Goal: Transaction & Acquisition: Purchase product/service

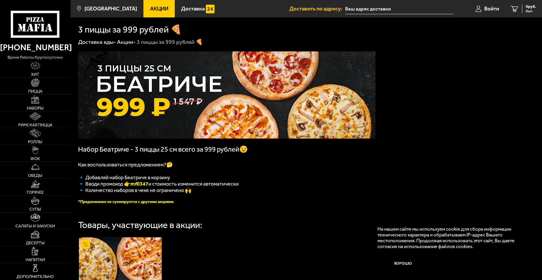
click at [150, 8] on span "Акции" at bounding box center [159, 9] width 18 height 6
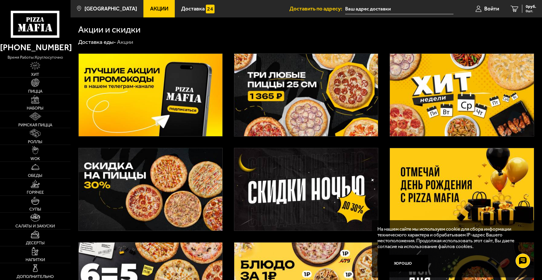
click at [134, 94] on img at bounding box center [151, 95] width 144 height 82
click at [109, 43] on link "Доставка еды -" at bounding box center [97, 42] width 38 height 7
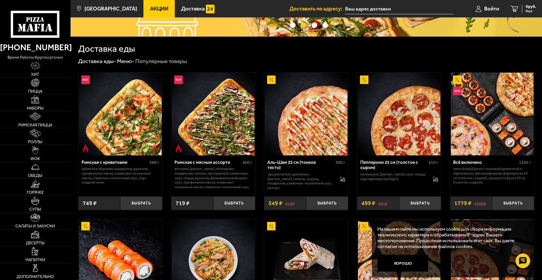
scroll to position [116, 0]
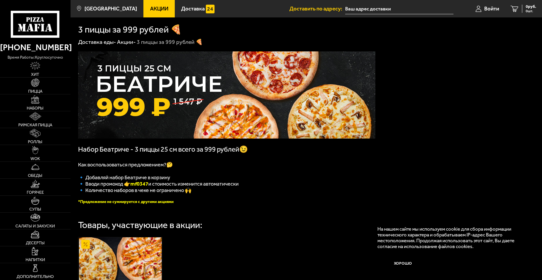
click at [143, 8] on link "Акции" at bounding box center [158, 8] width 31 height 17
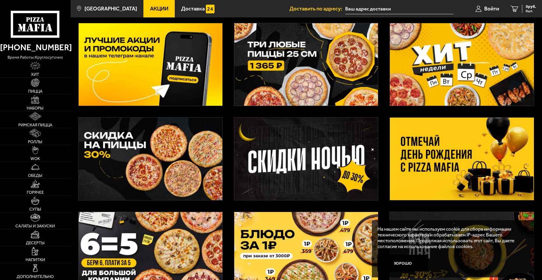
scroll to position [87, 0]
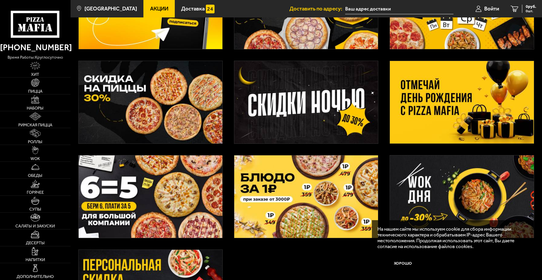
click at [146, 197] on img at bounding box center [151, 196] width 144 height 82
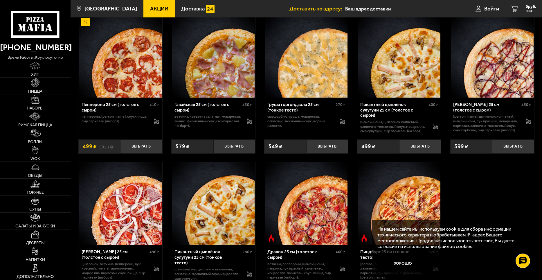
scroll to position [1191, 0]
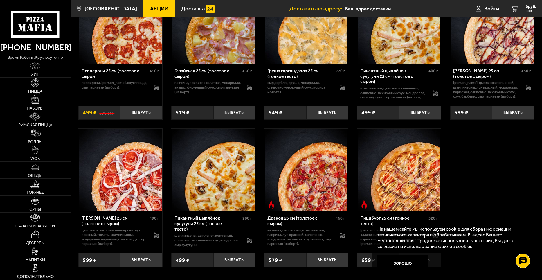
click at [34, 89] on span "Пицца" at bounding box center [35, 91] width 14 height 4
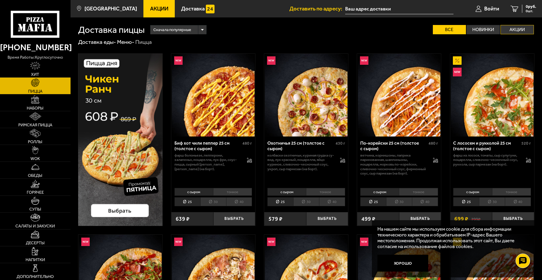
click at [519, 28] on label "Акции" at bounding box center [517, 29] width 33 height 9
click at [0, 0] on input "Акции" at bounding box center [0, 0] width 0 height 0
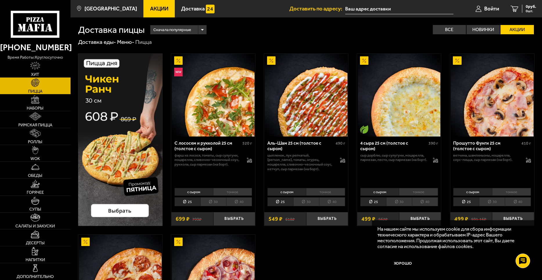
click at [515, 28] on label "Акции" at bounding box center [517, 29] width 33 height 9
click at [0, 0] on input "Акции" at bounding box center [0, 0] width 0 height 0
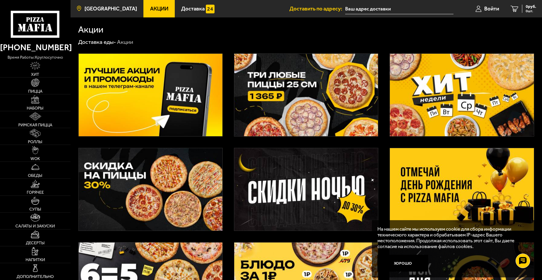
scroll to position [87, 0]
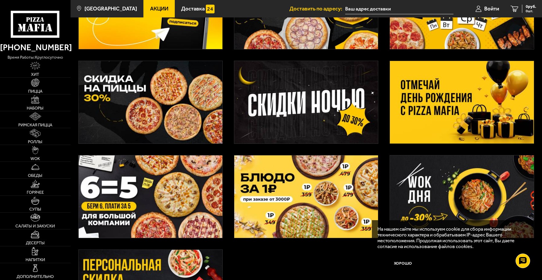
click at [428, 105] on img at bounding box center [462, 102] width 144 height 82
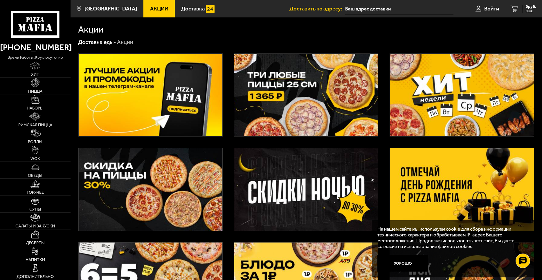
scroll to position [87, 0]
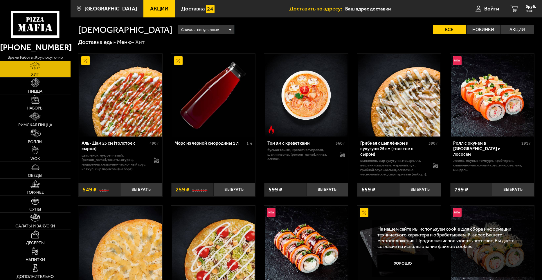
click at [34, 108] on span "Наборы" at bounding box center [35, 108] width 17 height 4
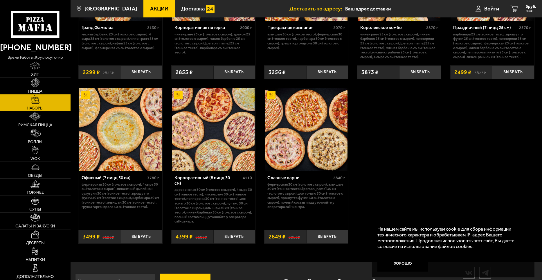
scroll to position [861, 0]
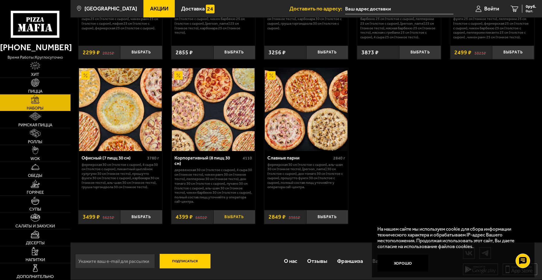
click at [233, 216] on button "Выбрать" at bounding box center [234, 217] width 42 height 14
click at [508, 8] on icon "1" at bounding box center [508, 9] width 8 height 6
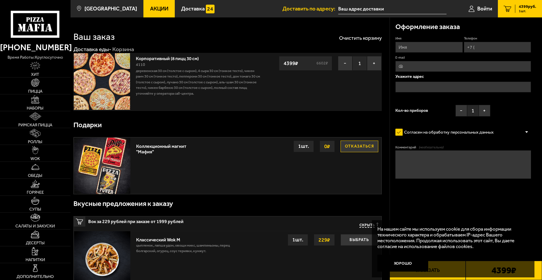
click at [418, 46] on input "Имя" at bounding box center [428, 47] width 67 height 11
type input "Татьяна"
click at [481, 46] on input "Телефон" at bounding box center [497, 47] width 67 height 11
type input "+7 (911) 917-07-32"
type input "yutn@pec.org.ru"
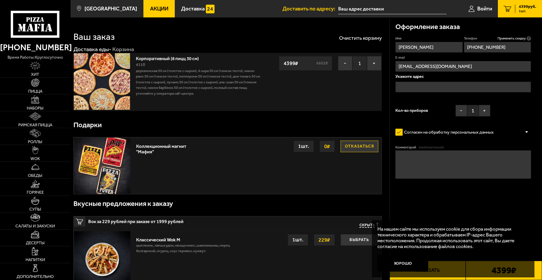
type input "+7 (911) 917-07-32"
click at [425, 84] on input "text" at bounding box center [463, 87] width 136 height 11
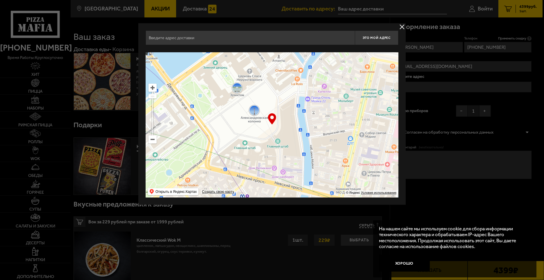
drag, startPoint x: 292, startPoint y: 181, endPoint x: 250, endPoint y: 186, distance: 42.7
click at [268, 201] on div "Это мой адрес Найдите адрес перетащив карту … © Яндекс Условия использования От…" at bounding box center [271, 113] width 267 height 181
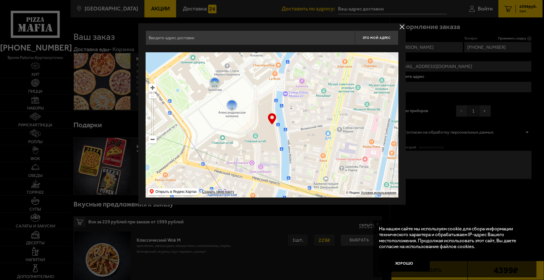
drag, startPoint x: 266, startPoint y: 158, endPoint x: 263, endPoint y: 184, distance: 26.1
click at [267, 184] on ymaps at bounding box center [271, 124] width 253 height 145
type input "Большая Морская улица, 4"
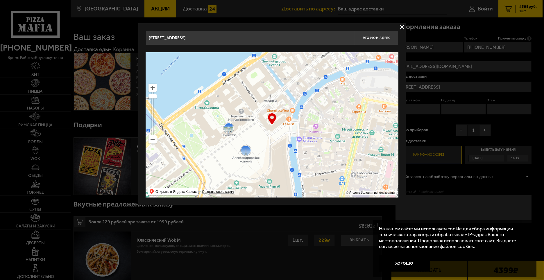
type input "Дворцовая площадь, 4"
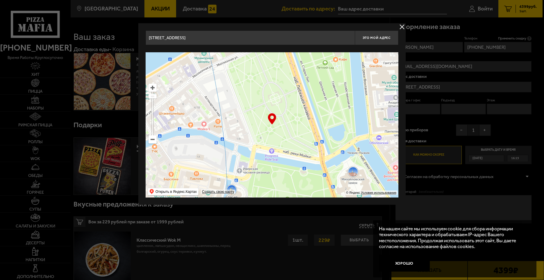
drag, startPoint x: 331, startPoint y: 74, endPoint x: 137, endPoint y: 143, distance: 206.1
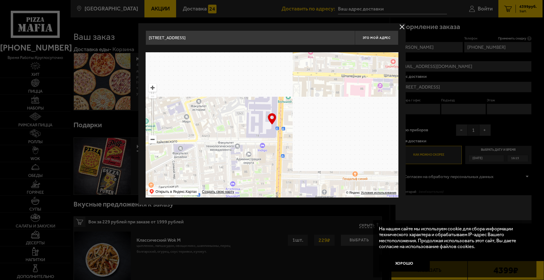
type input "Гагаринская улица, 16"
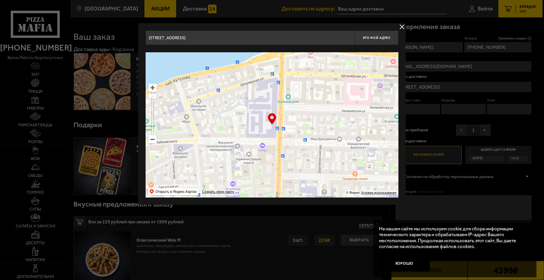
type input "Гагаринская улица, 16"
drag, startPoint x: 362, startPoint y: 98, endPoint x: 122, endPoint y: 230, distance: 274.5
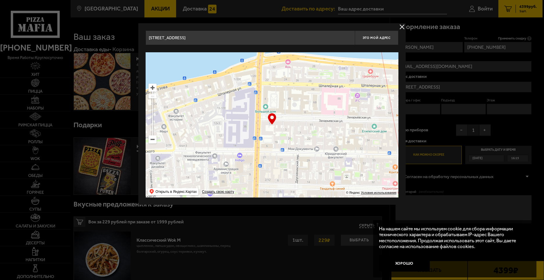
type input "Захарьевская улица, 1"
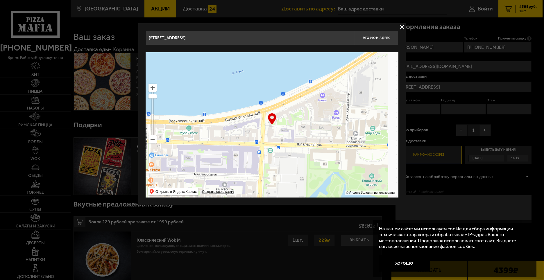
drag, startPoint x: 363, startPoint y: 93, endPoint x: 110, endPoint y: 145, distance: 258.3
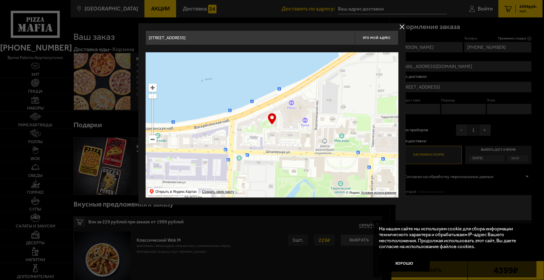
type input "Воскресенская набережная, 6-8"
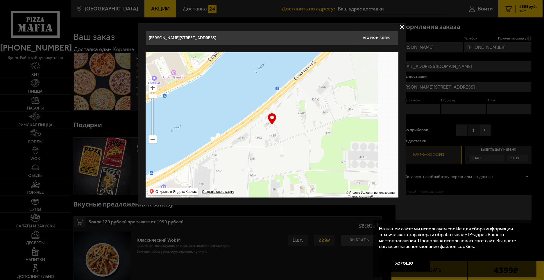
drag, startPoint x: 326, startPoint y: 120, endPoint x: 216, endPoint y: 184, distance: 127.5
click at [216, 187] on ymaps at bounding box center [271, 124] width 253 height 145
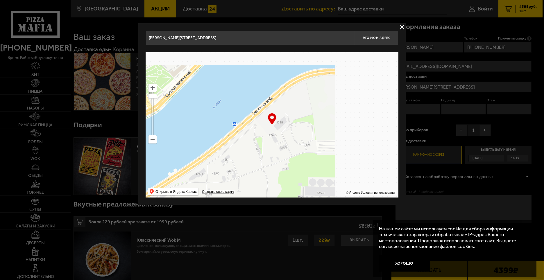
type input "Кавалергардская улица, 42БВ"
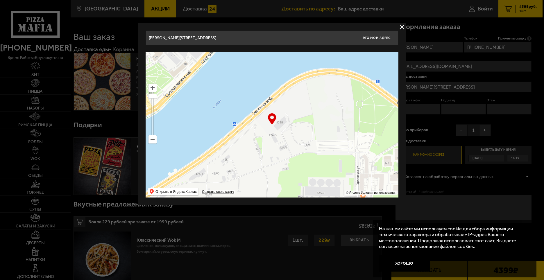
type input "Кавалергардская улица, 42БВ"
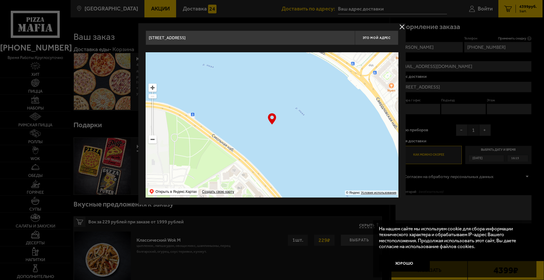
drag, startPoint x: 367, startPoint y: 140, endPoint x: 150, endPoint y: 190, distance: 223.0
click at [145, 195] on div "Кавалергардская улица, 42БВ Это мой адрес Найдите адрес перетащив карту … © Янд…" at bounding box center [271, 113] width 267 height 181
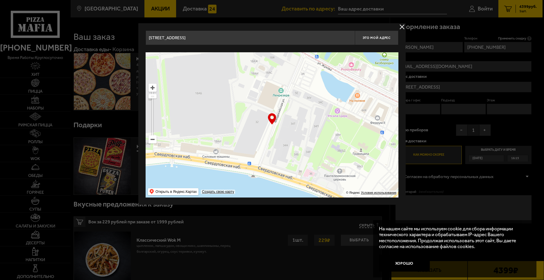
drag, startPoint x: 258, startPoint y: 82, endPoint x: 367, endPoint y: 170, distance: 140.4
click at [367, 170] on ymaps at bounding box center [271, 124] width 253 height 145
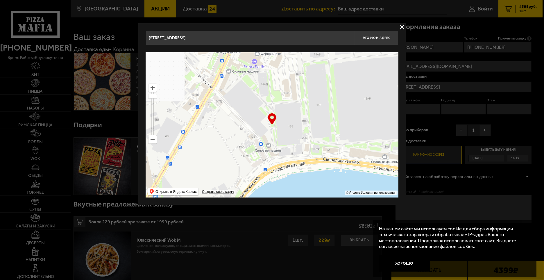
drag, startPoint x: 186, startPoint y: 104, endPoint x: 354, endPoint y: 109, distance: 168.8
click at [354, 109] on ymaps at bounding box center [271, 124] width 253 height 145
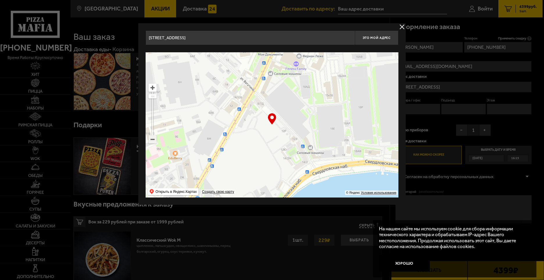
click at [154, 140] on ymaps at bounding box center [153, 140] width 8 height 8
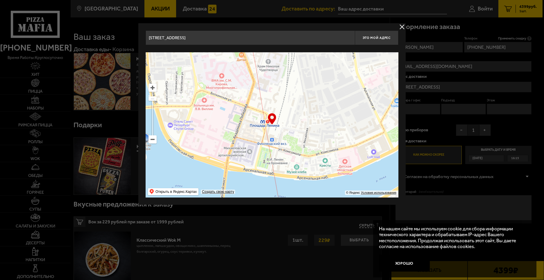
drag, startPoint x: 382, startPoint y: 143, endPoint x: 543, endPoint y: 83, distance: 172.7
click at [155, 90] on ymaps at bounding box center [153, 88] width 8 height 8
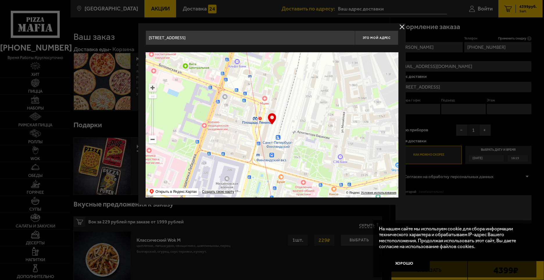
click at [152, 87] on ymaps at bounding box center [153, 88] width 8 height 8
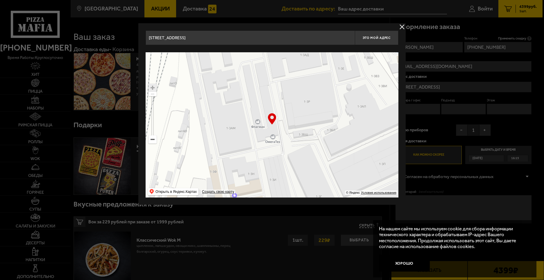
drag, startPoint x: 382, startPoint y: 84, endPoint x: 196, endPoint y: 257, distance: 254.2
type input "улица Комсомола, 1-3АР"
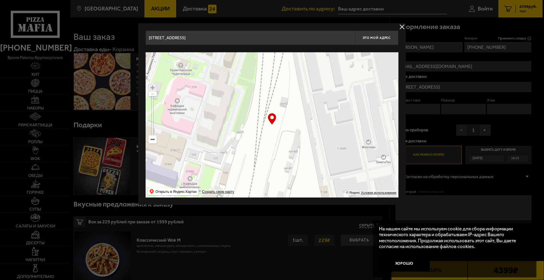
drag, startPoint x: 311, startPoint y: 87, endPoint x: 416, endPoint y: 66, distance: 106.8
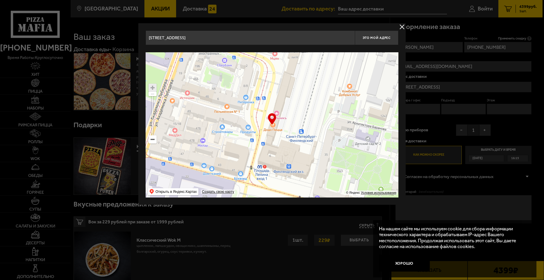
drag, startPoint x: 236, startPoint y: 172, endPoint x: 383, endPoint y: 80, distance: 172.9
click at [383, 80] on ymaps at bounding box center [271, 124] width 253 height 145
type input "площадь Ленина, 6"
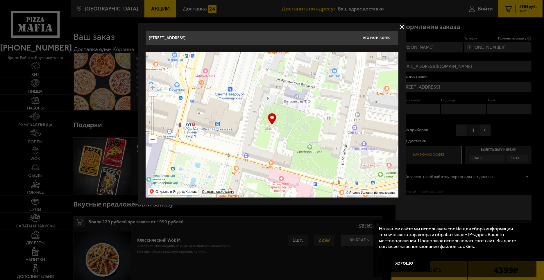
drag, startPoint x: 369, startPoint y: 120, endPoint x: 298, endPoint y: 77, distance: 82.8
click at [298, 77] on ymaps at bounding box center [271, 124] width 253 height 145
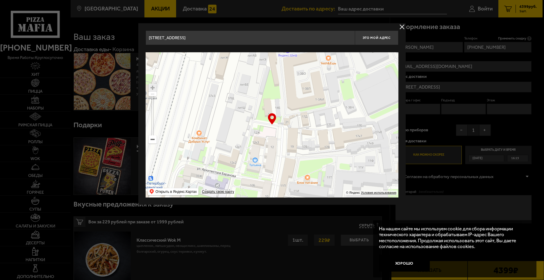
drag, startPoint x: 388, startPoint y: 73, endPoint x: 304, endPoint y: 171, distance: 129.1
click at [304, 171] on ymaps at bounding box center [271, 124] width 253 height 145
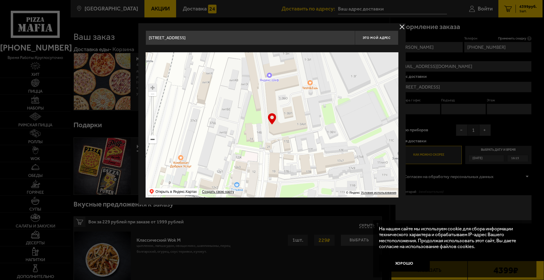
type input "улица Комсомола, 35к3"
type input "улица Комсомола, 1-3АИ"
click at [290, 172] on ymaps at bounding box center [271, 124] width 253 height 145
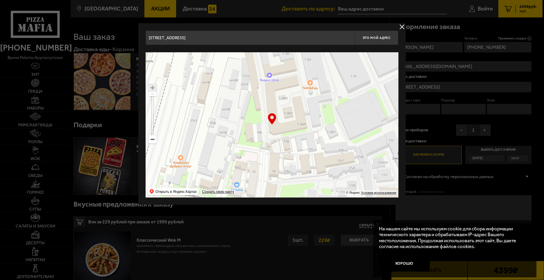
drag, startPoint x: 272, startPoint y: 118, endPoint x: 276, endPoint y: 127, distance: 9.5
click at [274, 120] on div "… © Яндекс Условия использования Открыть в Яндекс.Картах Создать свою карту" at bounding box center [271, 124] width 253 height 145
click at [293, 171] on ymaps at bounding box center [271, 124] width 253 height 145
click at [289, 169] on ymaps at bounding box center [271, 124] width 253 height 145
click at [292, 170] on ymaps at bounding box center [271, 124] width 253 height 145
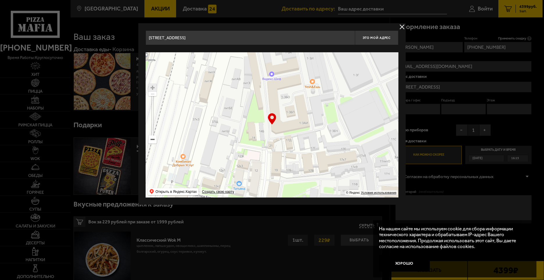
click at [292, 170] on ymaps at bounding box center [271, 124] width 253 height 145
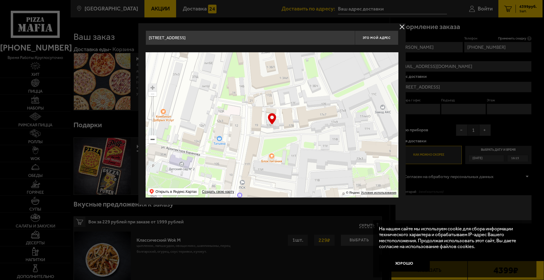
type input "улица Михайлова, 17Б"
click at [400, 26] on button "delivery type" at bounding box center [401, 26] width 7 height 7
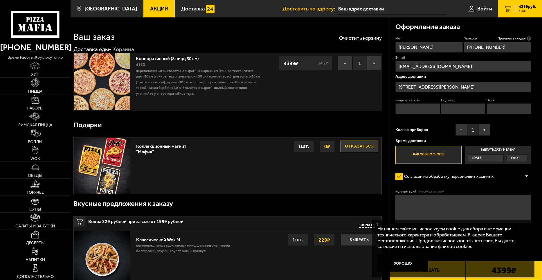
click at [404, 107] on input "Квартира / офис" at bounding box center [417, 108] width 44 height 11
type input "202"
click at [455, 104] on input "Подъезд" at bounding box center [463, 108] width 44 height 11
type input "1"
click at [494, 109] on input "Этаж" at bounding box center [509, 108] width 44 height 11
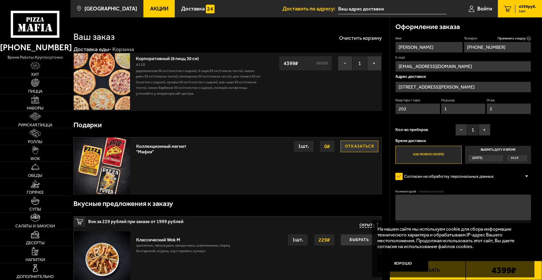
type input "2"
click at [498, 158] on div "Сегодня" at bounding box center [486, 157] width 36 height 7
click at [0, 0] on input "Выбрать дату и время Сегодня 16:15" at bounding box center [0, 0] width 0 height 0
click at [503, 149] on label "Выбрать дату и время Сегодня 16:15" at bounding box center [498, 155] width 66 height 18
click at [498, 159] on div "Сегодня" at bounding box center [483, 158] width 30 height 6
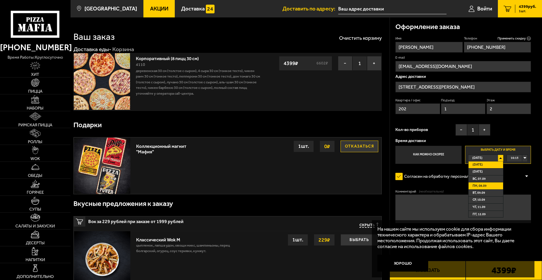
click at [490, 185] on li "пн, 08.09" at bounding box center [486, 185] width 35 height 7
click at [526, 157] on div "00:00" at bounding box center [517, 158] width 21 height 6
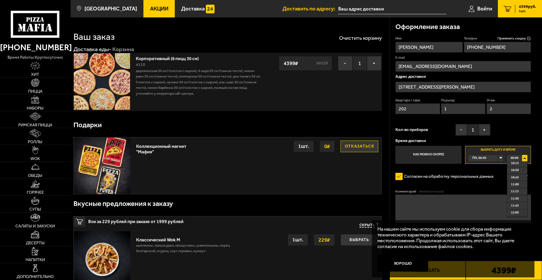
scroll to position [261, 0]
click at [516, 187] on span "10:00" at bounding box center [515, 185] width 8 height 6
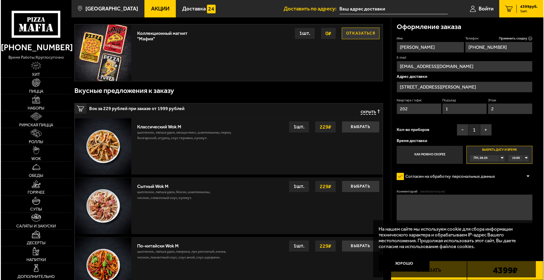
scroll to position [116, 0]
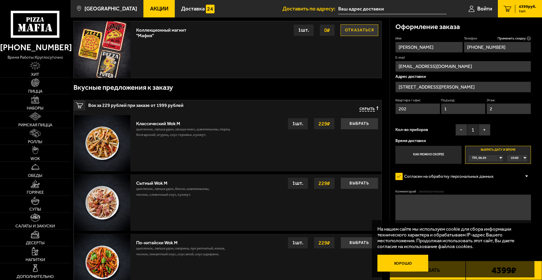
click at [409, 260] on button "Хорошо" at bounding box center [402, 263] width 51 height 17
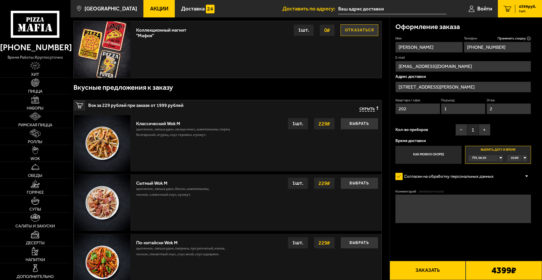
click at [433, 268] on button "Заказать" at bounding box center [428, 270] width 76 height 19
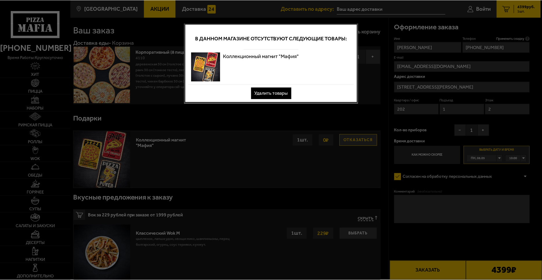
scroll to position [0, 0]
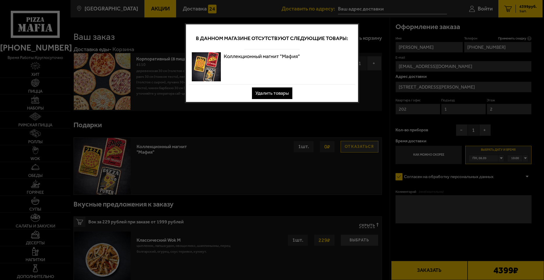
click at [267, 93] on button "Удалить товары" at bounding box center [272, 93] width 40 height 12
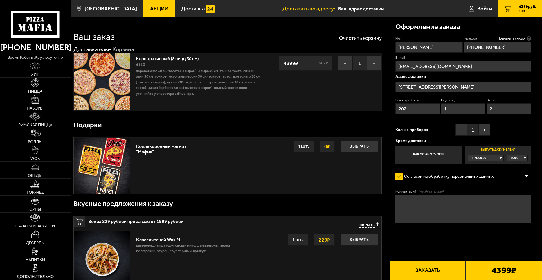
click at [437, 267] on button "Заказать" at bounding box center [428, 270] width 76 height 19
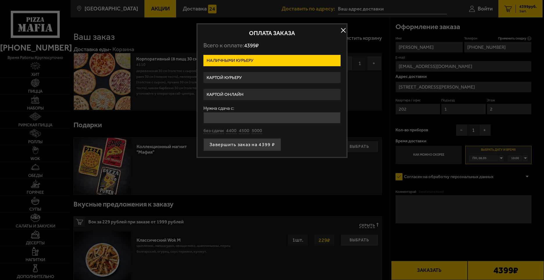
click at [251, 78] on label "Картой курьеру" at bounding box center [271, 77] width 137 height 11
click at [0, 0] on input "Картой курьеру" at bounding box center [0, 0] width 0 height 0
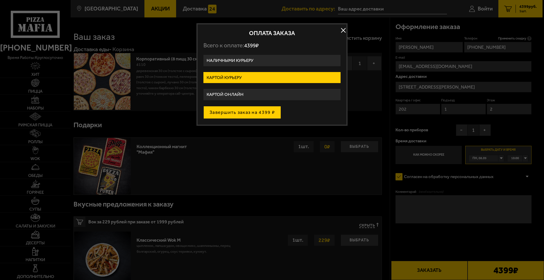
click at [249, 112] on button "Завершить заказ на 4399 ₽" at bounding box center [242, 112] width 78 height 13
